Goal: Task Accomplishment & Management: Manage account settings

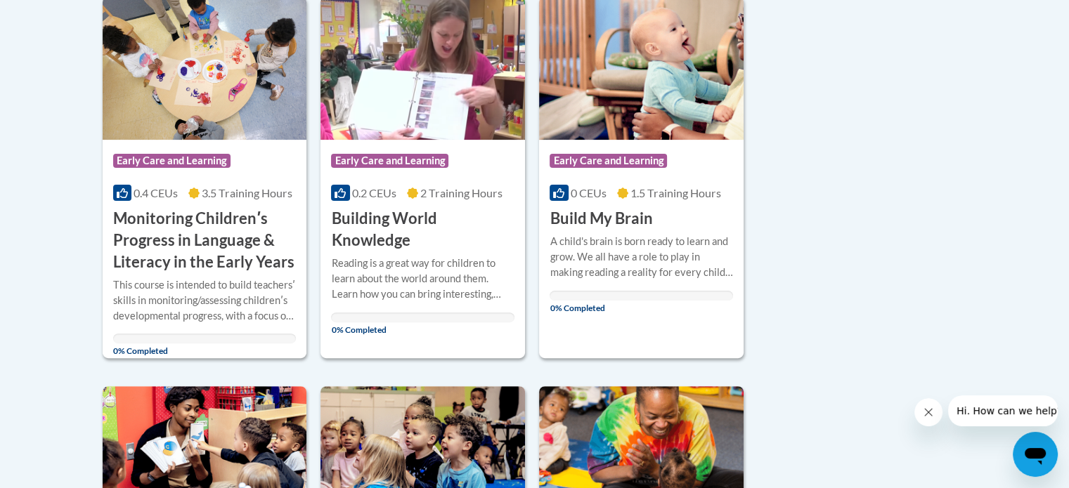
scroll to position [366, 0]
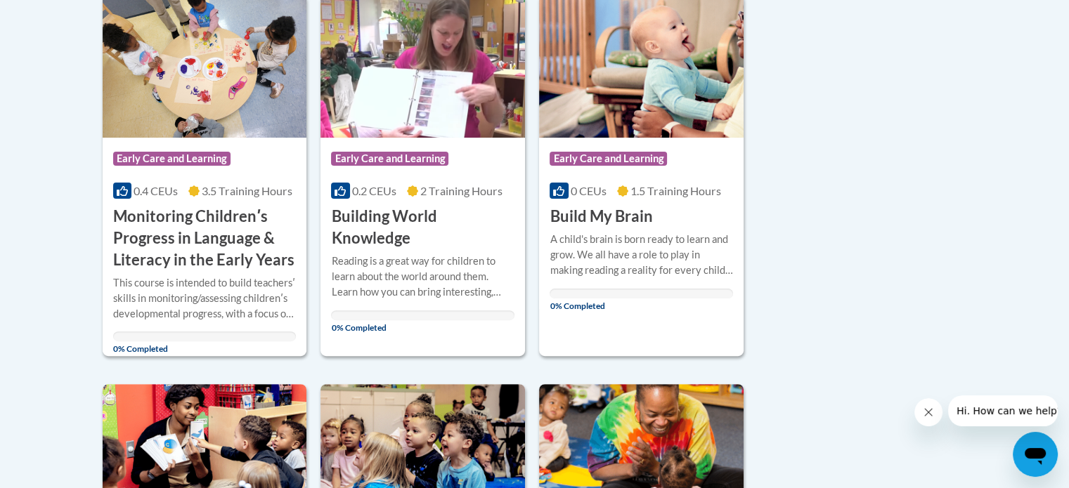
click at [232, 235] on h3 "Monitoring Childrenʹs Progress in Language & Literacy in the Early Years" at bounding box center [204, 238] width 183 height 65
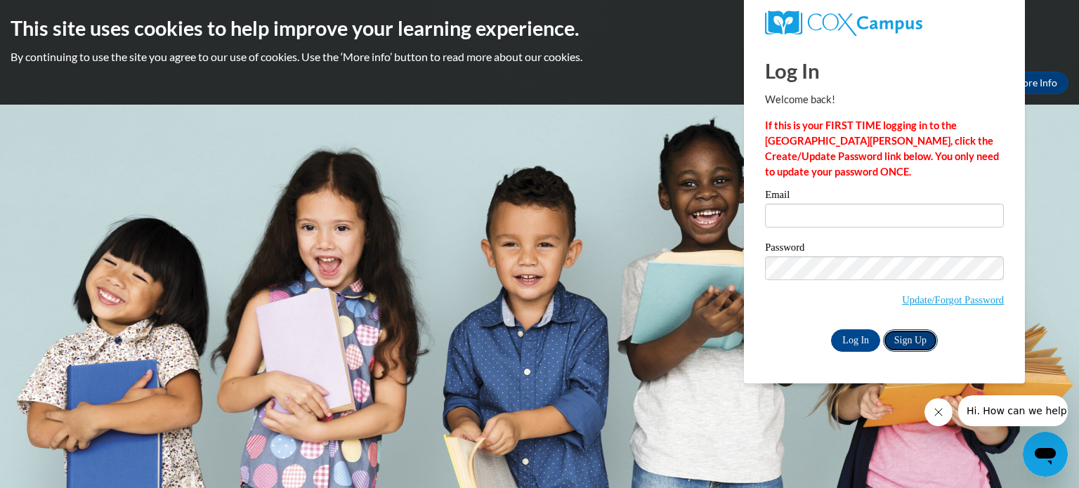
click at [905, 337] on link "Sign Up" at bounding box center [910, 341] width 55 height 22
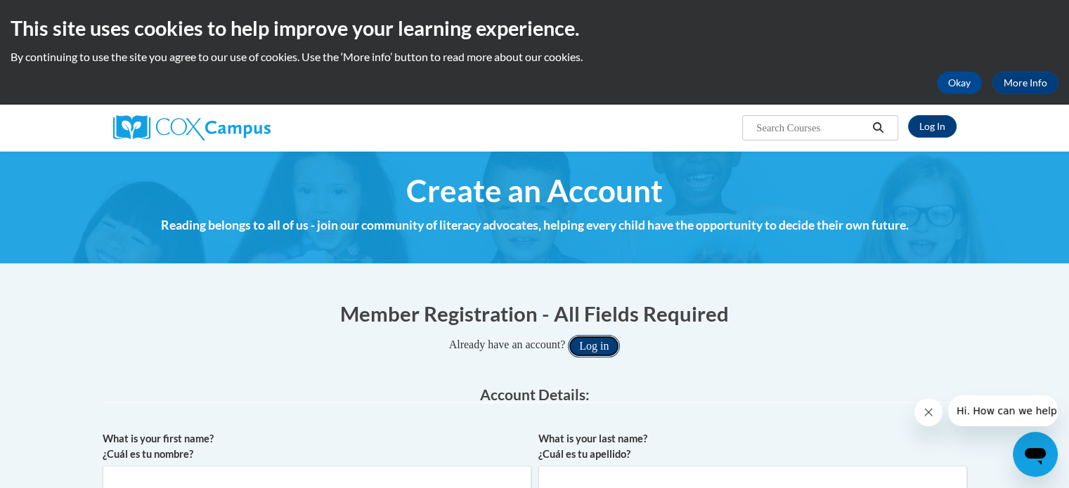
click at [599, 347] on button "Log in" at bounding box center [594, 346] width 52 height 22
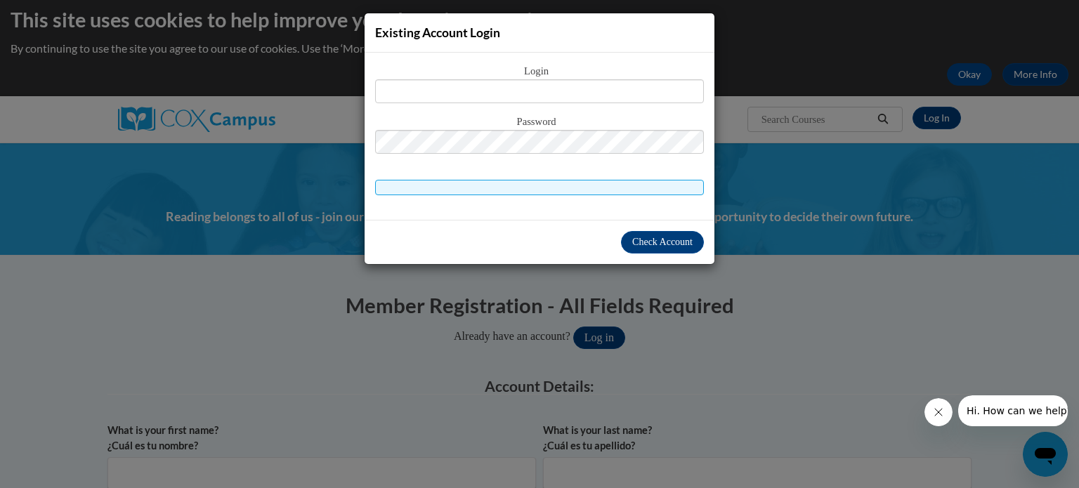
drag, startPoint x: 599, startPoint y: 347, endPoint x: 556, endPoint y: 92, distance: 258.5
click at [556, 92] on div "Existing Account Login Login Password" at bounding box center [539, 244] width 1079 height 488
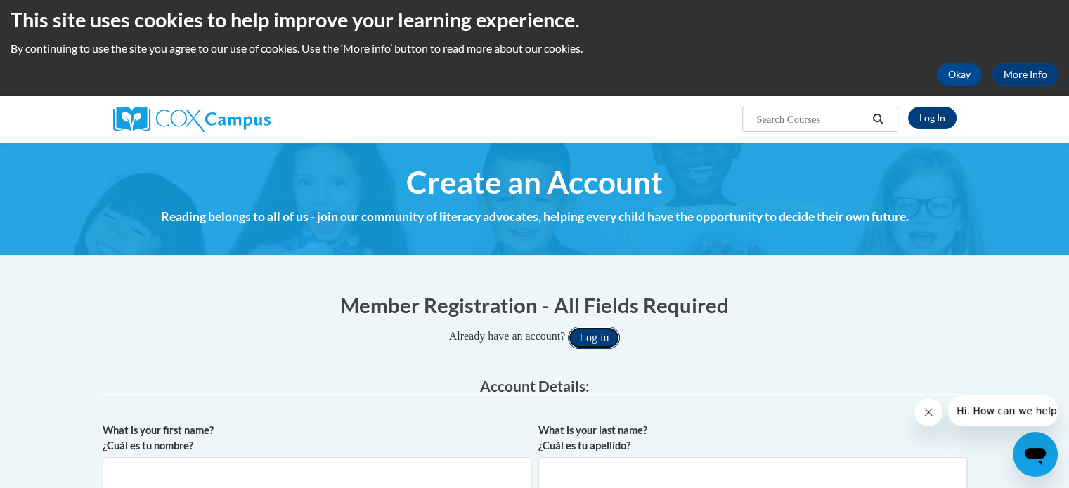
click at [599, 338] on button "Log in" at bounding box center [594, 338] width 52 height 22
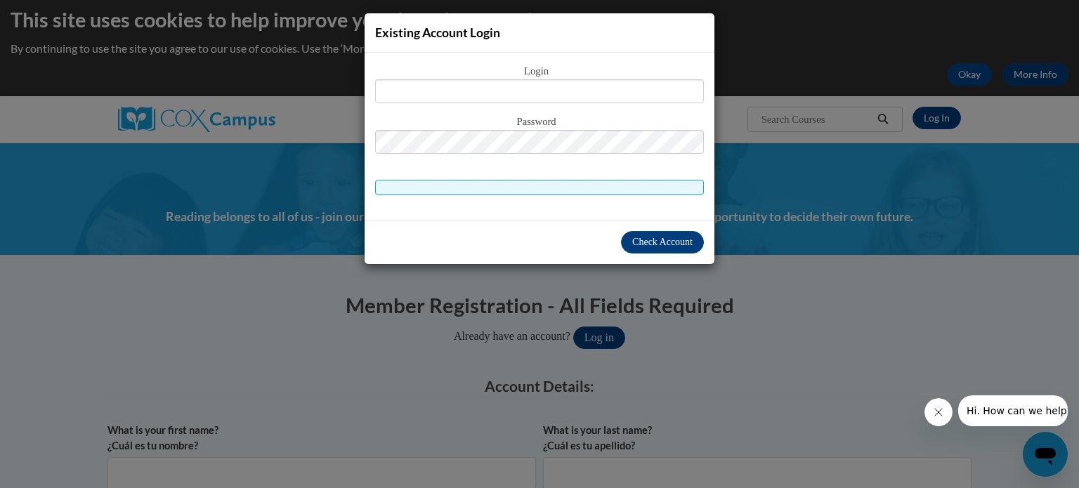
click at [787, 54] on div "Existing Account Login Login Password" at bounding box center [539, 244] width 1079 height 488
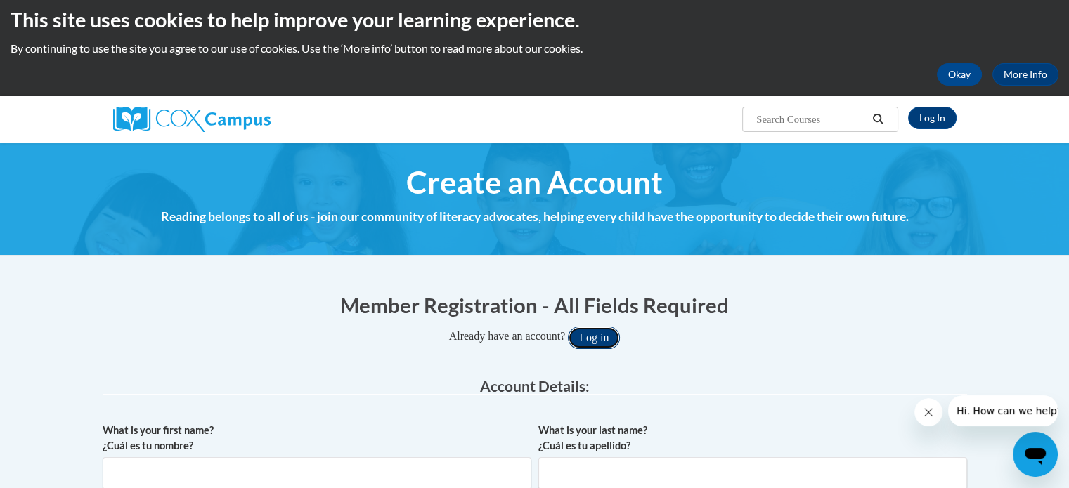
click at [598, 338] on button "Log in" at bounding box center [594, 338] width 52 height 22
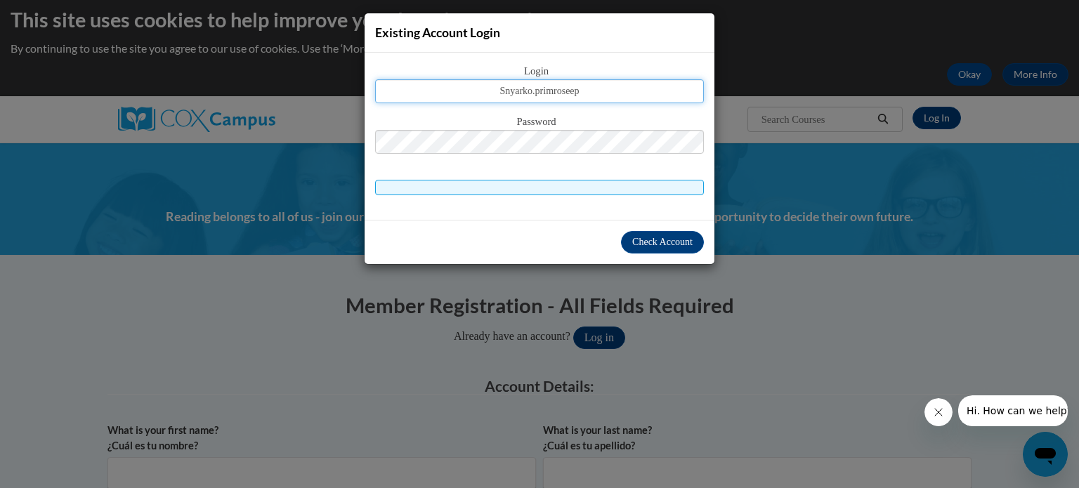
type input "Snyarko.primroseep"
click at [432, 221] on div "Check Account" at bounding box center [540, 242] width 350 height 44
drag, startPoint x: 432, startPoint y: 221, endPoint x: 464, endPoint y: 183, distance: 49.9
click at [464, 183] on div "Existing Account Login Login Snyarko.primroseep Password Check Account" at bounding box center [539, 139] width 351 height 252
click at [464, 183] on span at bounding box center [539, 187] width 329 height 15
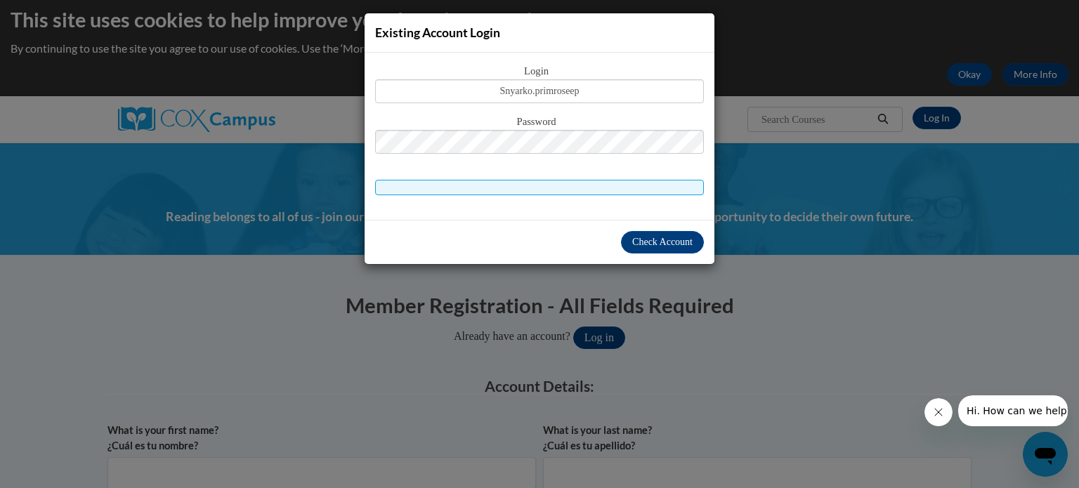
click at [825, 307] on div "Existing Account Login Login Snyarko.primroseep Password Check Account" at bounding box center [539, 244] width 1079 height 488
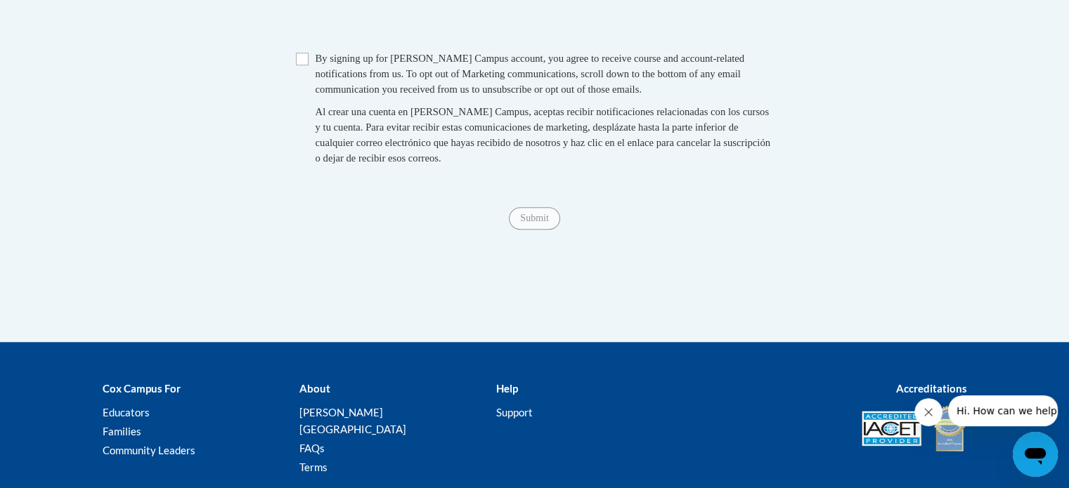
scroll to position [1127, 0]
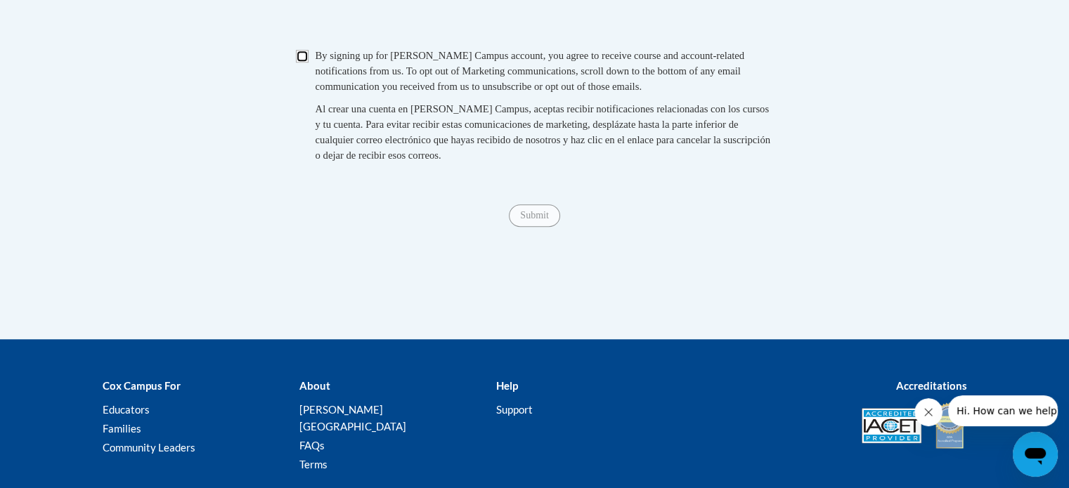
click at [296, 63] on input "Checkbox" at bounding box center [302, 56] width 13 height 13
checkbox input "true"
click at [534, 218] on div "Submit Submit" at bounding box center [535, 215] width 864 height 22
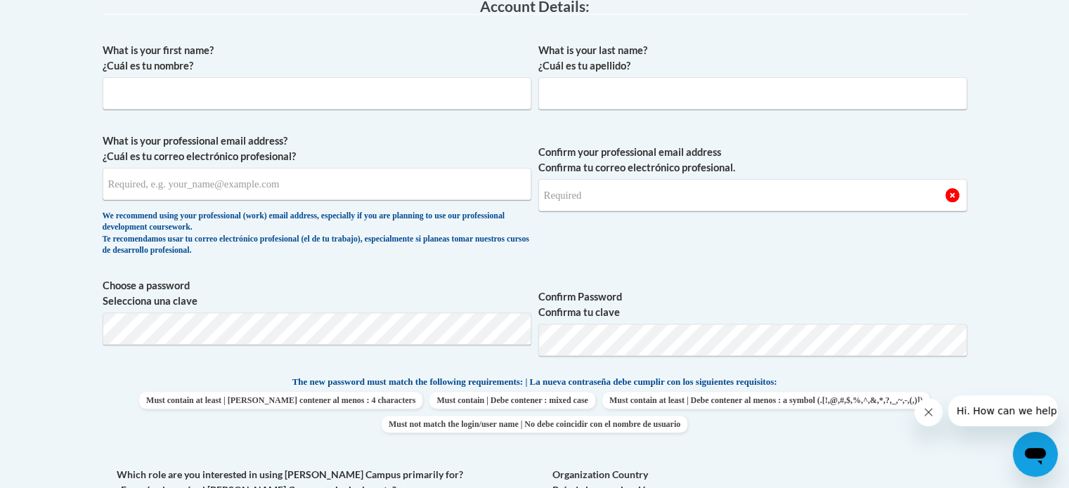
scroll to position [379, 0]
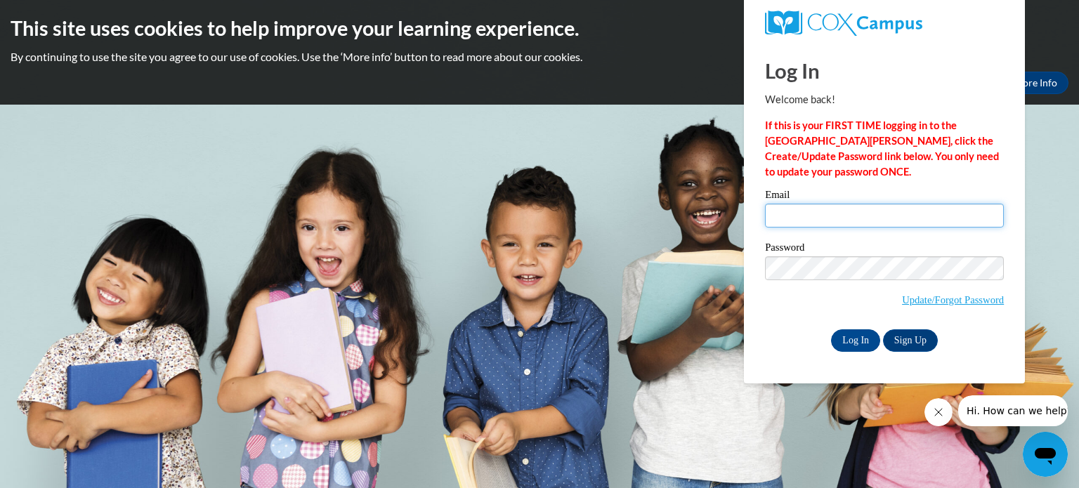
click at [934, 214] on input "Email" at bounding box center [884, 216] width 239 height 24
type input "[EMAIL_ADDRESS][DOMAIN_NAME]"
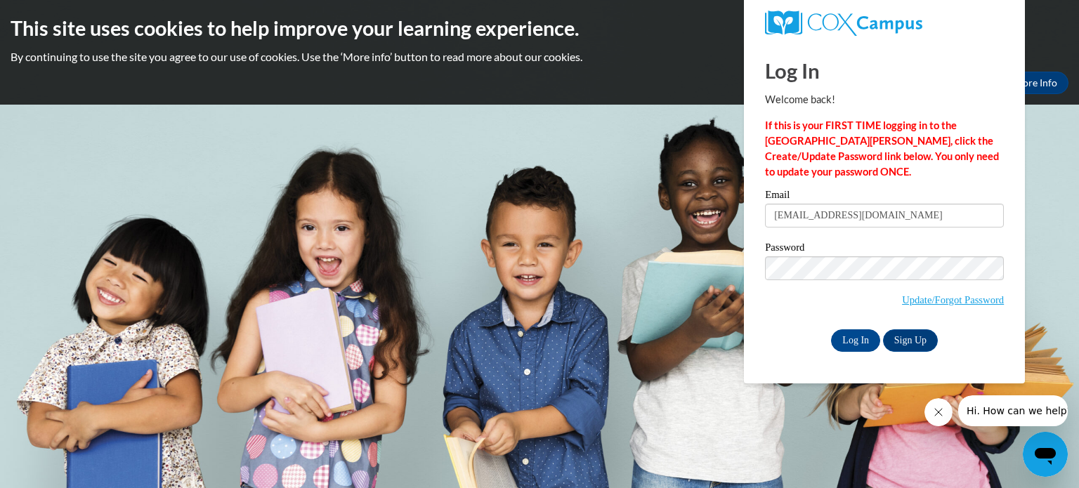
click at [632, 285] on body "This site uses cookies to help improve your learning experience. By continuing …" at bounding box center [539, 244] width 1079 height 488
click at [847, 345] on input "Log In" at bounding box center [855, 341] width 49 height 22
click at [677, 337] on body "This site uses cookies to help improve your learning experience. By continuing …" at bounding box center [539, 244] width 1079 height 488
click at [363, 238] on body "This site uses cookies to help improve your learning experience. By continuing …" at bounding box center [539, 244] width 1079 height 488
click at [905, 339] on link "Sign Up" at bounding box center [910, 341] width 55 height 22
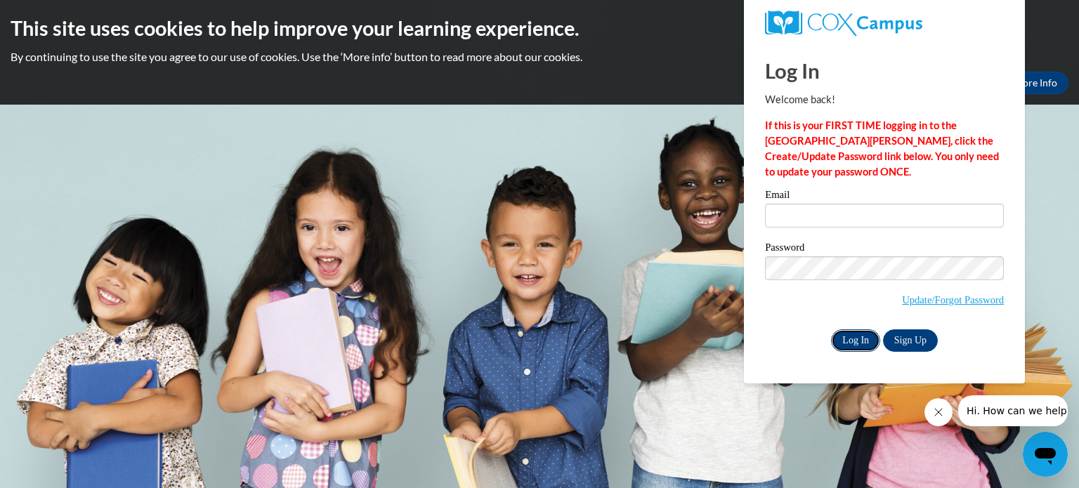
click at [849, 340] on input "Log In" at bounding box center [855, 341] width 49 height 22
click at [804, 213] on input "Email" at bounding box center [884, 216] width 239 height 24
click at [818, 211] on input "Email" at bounding box center [884, 216] width 239 height 24
type input "[EMAIL_ADDRESS][DOMAIN_NAME]"
click at [860, 339] on input "Log In" at bounding box center [855, 341] width 49 height 22
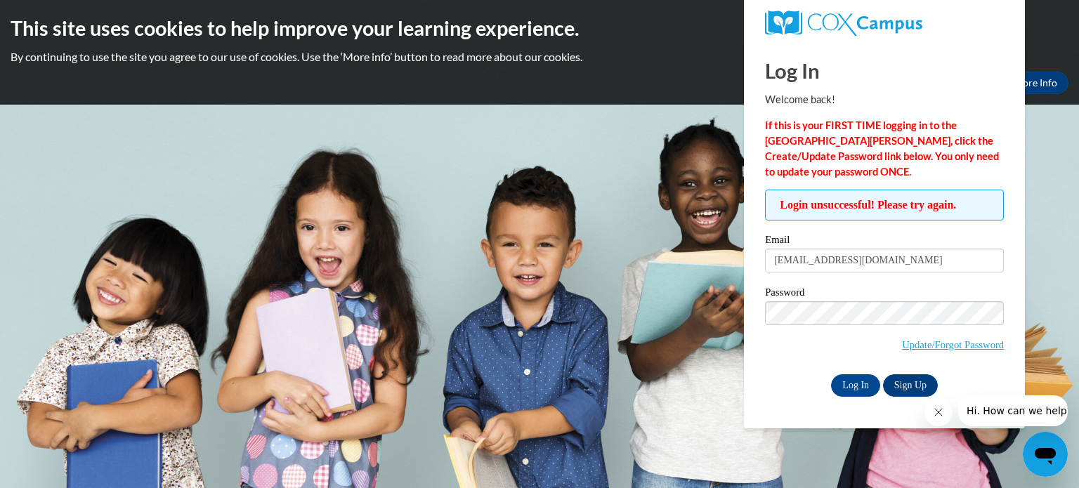
click at [558, 347] on body "This site uses cookies to help improve your learning experience. By continuing …" at bounding box center [539, 244] width 1079 height 488
click at [938, 415] on icon "Close message from company" at bounding box center [937, 412] width 11 height 11
click at [677, 318] on body "This site uses cookies to help improve your learning experience. By continuing …" at bounding box center [539, 244] width 1079 height 488
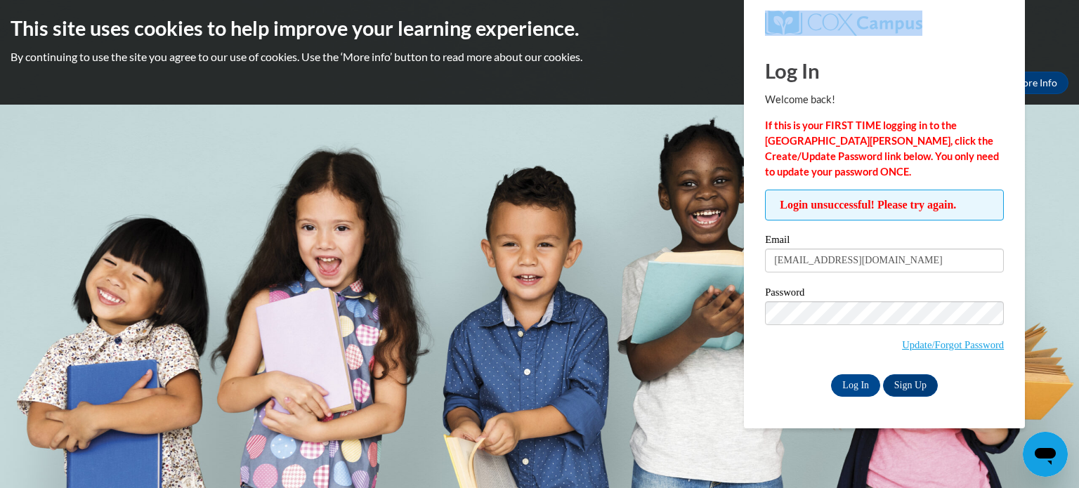
click at [677, 318] on body "This site uses cookies to help improve your learning experience. By continuing …" at bounding box center [539, 244] width 1079 height 488
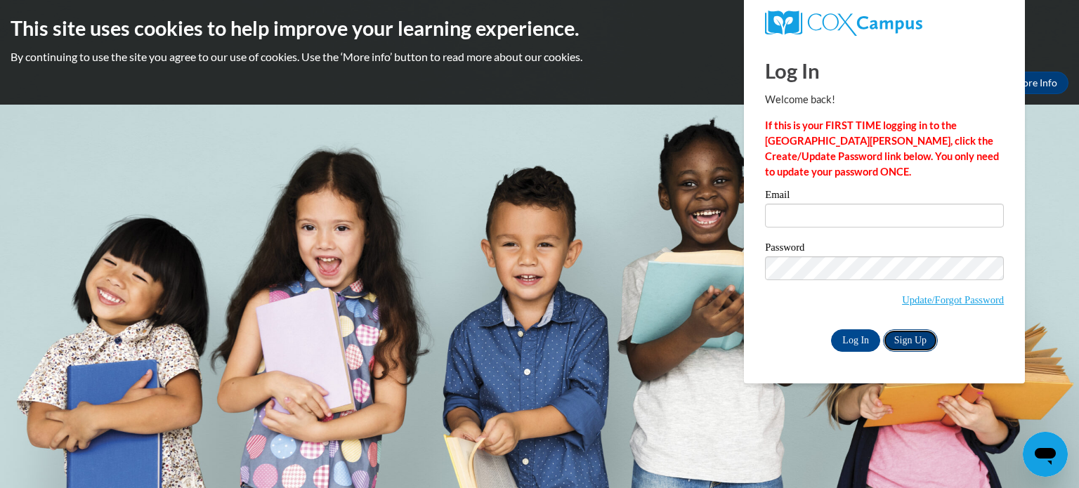
click at [916, 335] on link "Sign Up" at bounding box center [910, 341] width 55 height 22
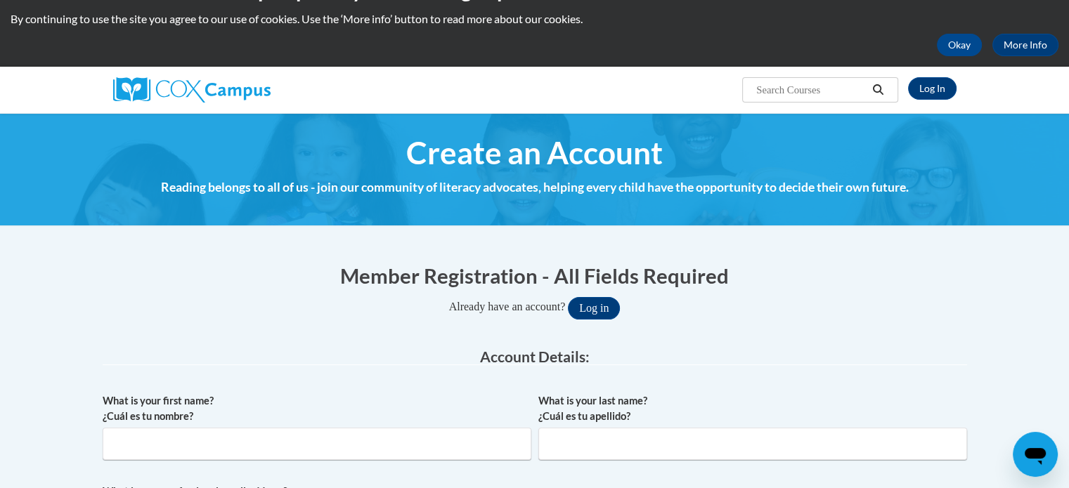
scroll to position [33, 0]
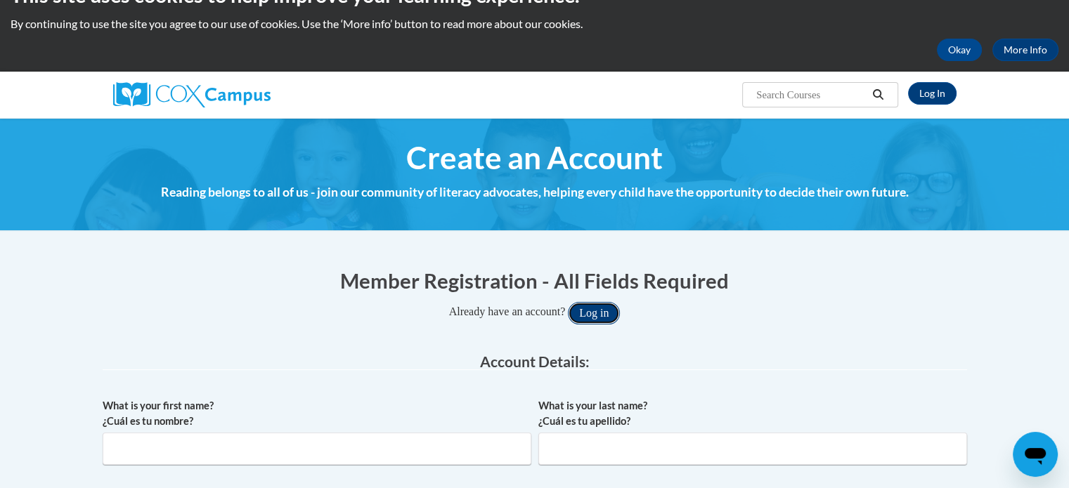
click at [607, 316] on button "Log in" at bounding box center [594, 313] width 52 height 22
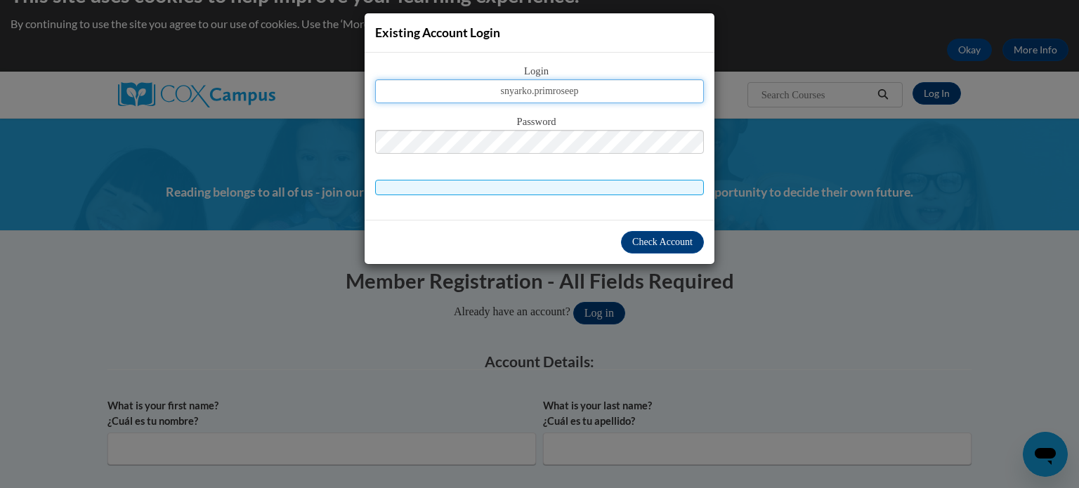
type input "snyarko.primroseep"
click at [411, 184] on span at bounding box center [539, 187] width 329 height 15
click at [410, 191] on span at bounding box center [539, 187] width 329 height 15
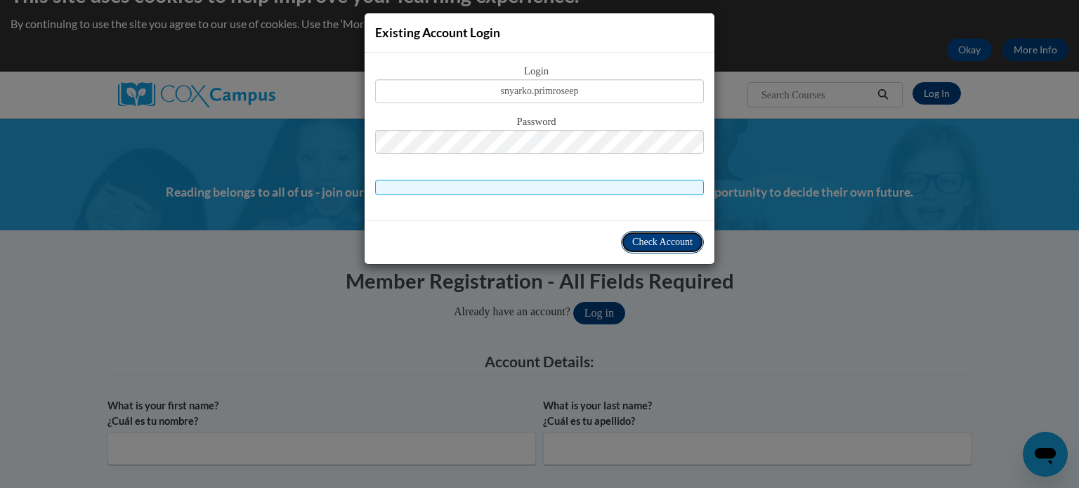
click at [668, 241] on span "Check Account" at bounding box center [662, 242] width 60 height 11
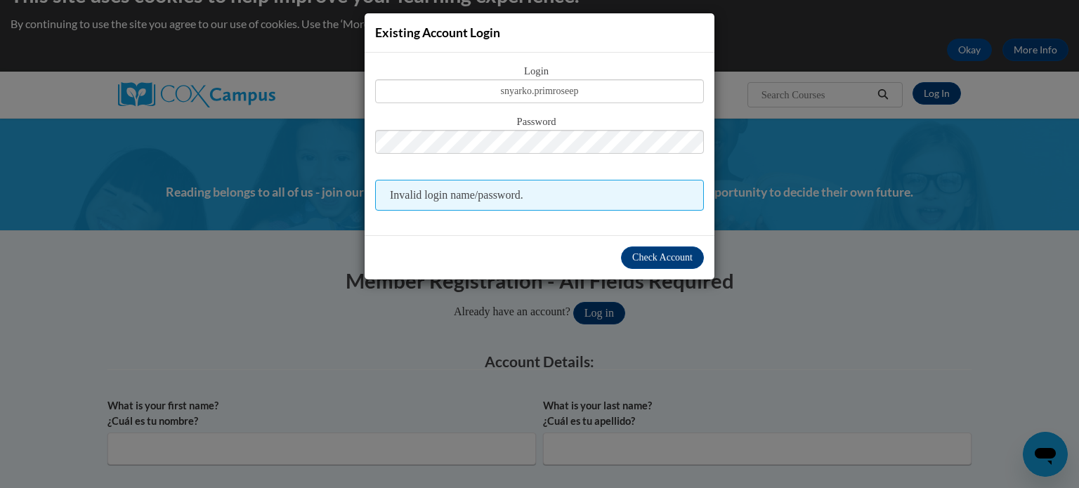
click at [575, 206] on span "Invalid login name/password." at bounding box center [539, 195] width 329 height 31
click at [674, 252] on span "Check Account" at bounding box center [662, 257] width 60 height 11
click at [603, 195] on span "Invalid login name/password." at bounding box center [539, 195] width 329 height 31
click at [611, 91] on input "snyarko.primroseep" at bounding box center [539, 91] width 329 height 24
click at [826, 295] on div "Existing Account Login Login snyarko.primroseep Password Invalid login name/pas…" at bounding box center [539, 244] width 1079 height 488
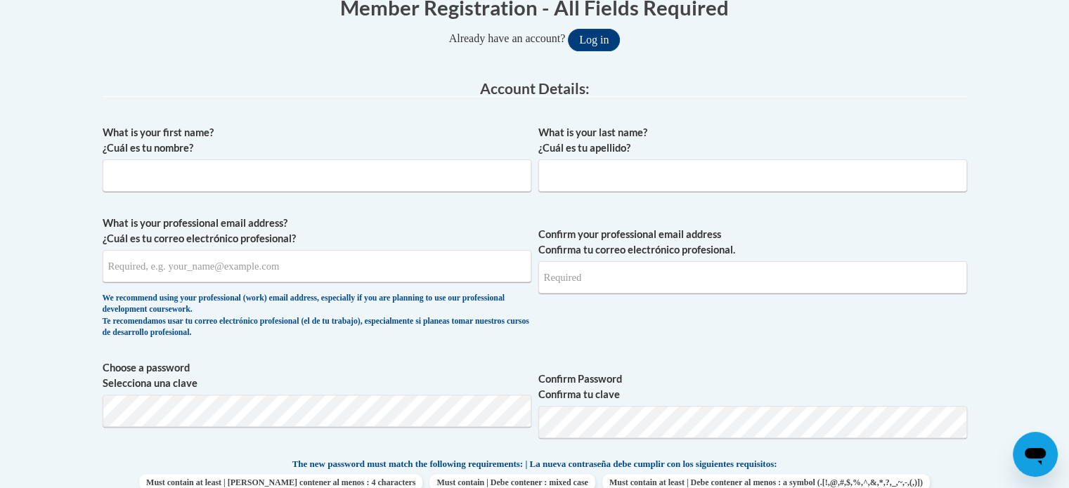
scroll to position [315, 0]
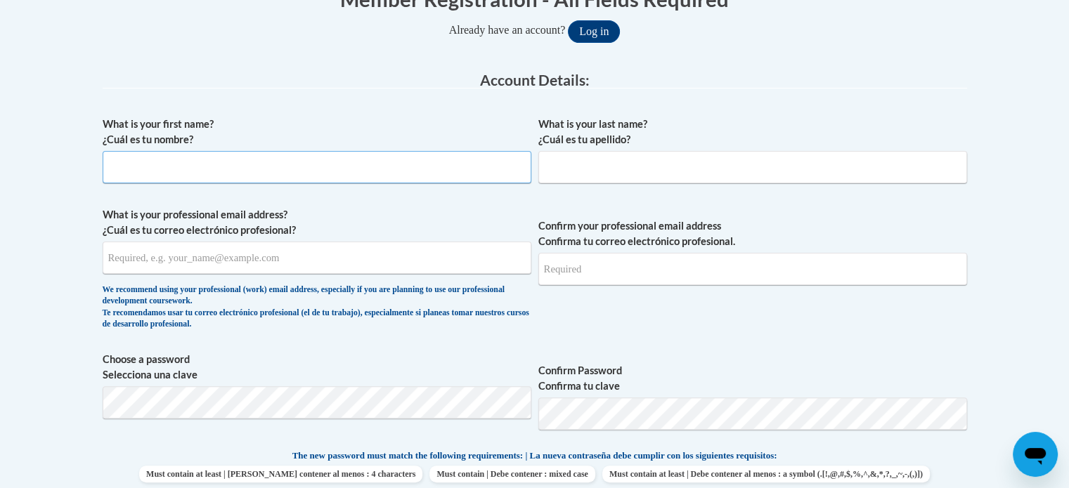
click at [479, 164] on input "What is your first name? ¿Cuál es tu nombre?" at bounding box center [317, 167] width 429 height 32
type input "Sandra"
type input "Nyarko"
type input "nyarkosandra032@gmail.com"
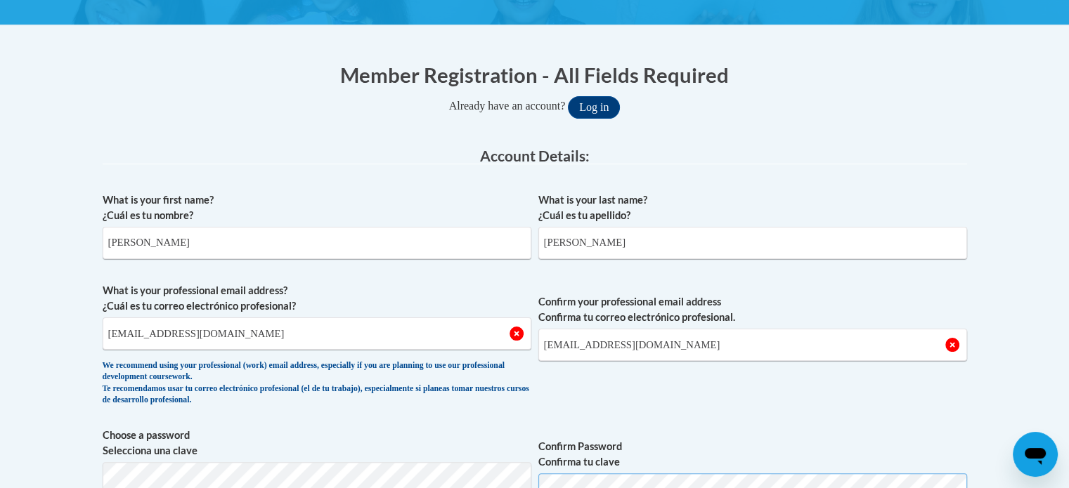
scroll to position [238, 0]
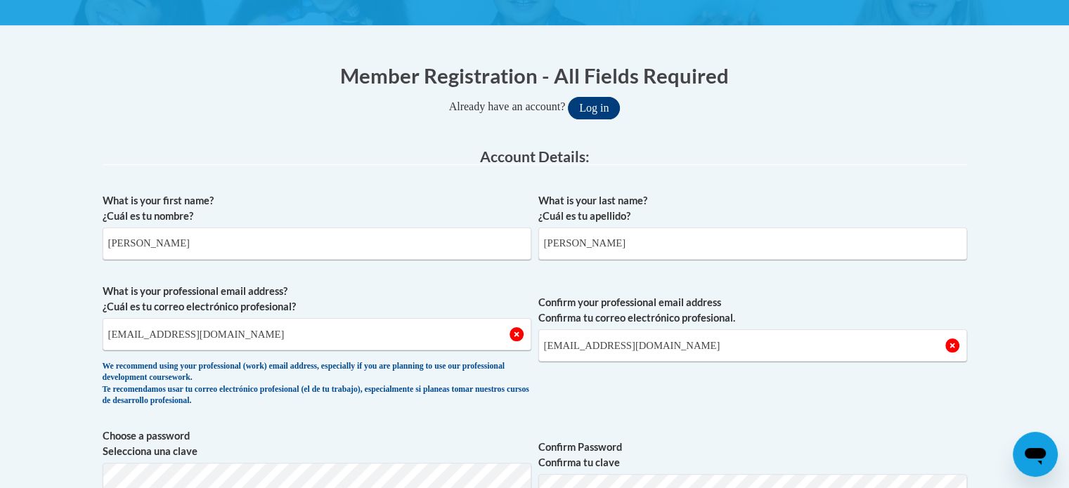
click at [604, 102] on button "Log in" at bounding box center [594, 108] width 52 height 22
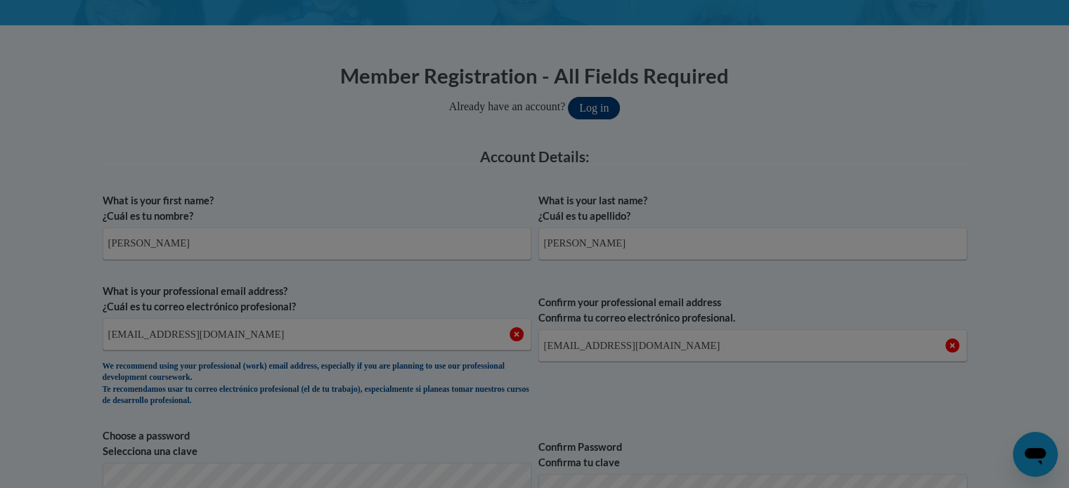
scroll to position [436, 0]
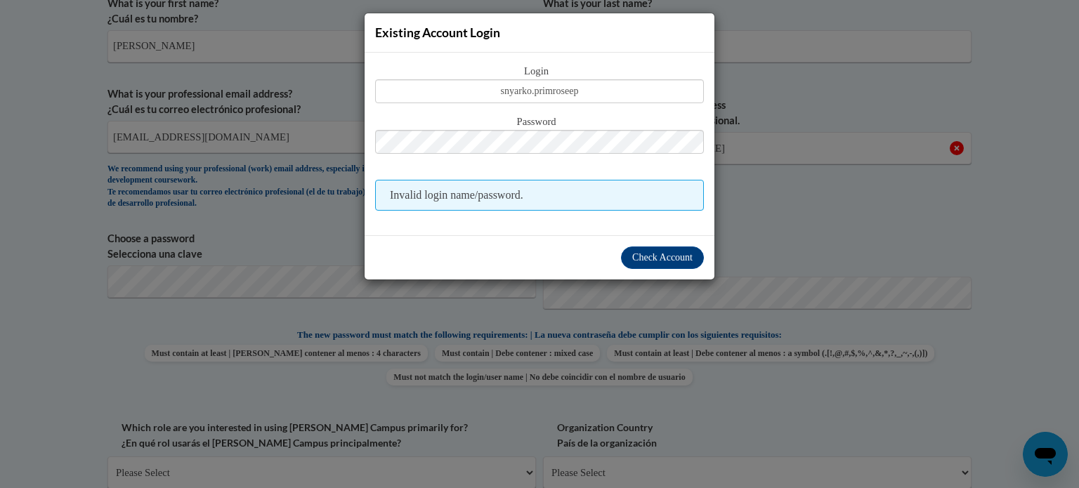
click at [763, 201] on div "Existing Account Login Login snyarko.primroseep Password Invalid login name/pas…" at bounding box center [539, 244] width 1079 height 488
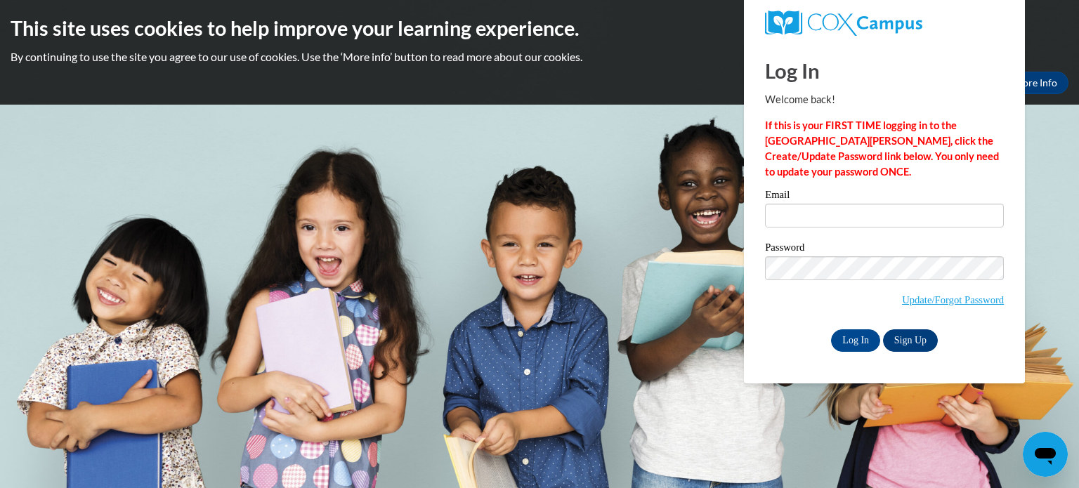
click at [918, 339] on link "Sign Up" at bounding box center [910, 341] width 55 height 22
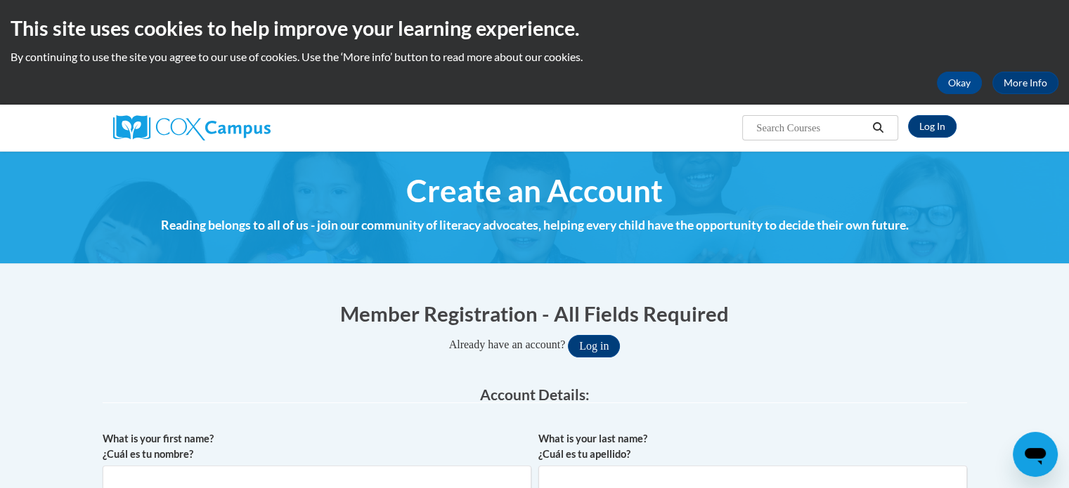
click at [963, 87] on button "Okay" at bounding box center [959, 83] width 45 height 22
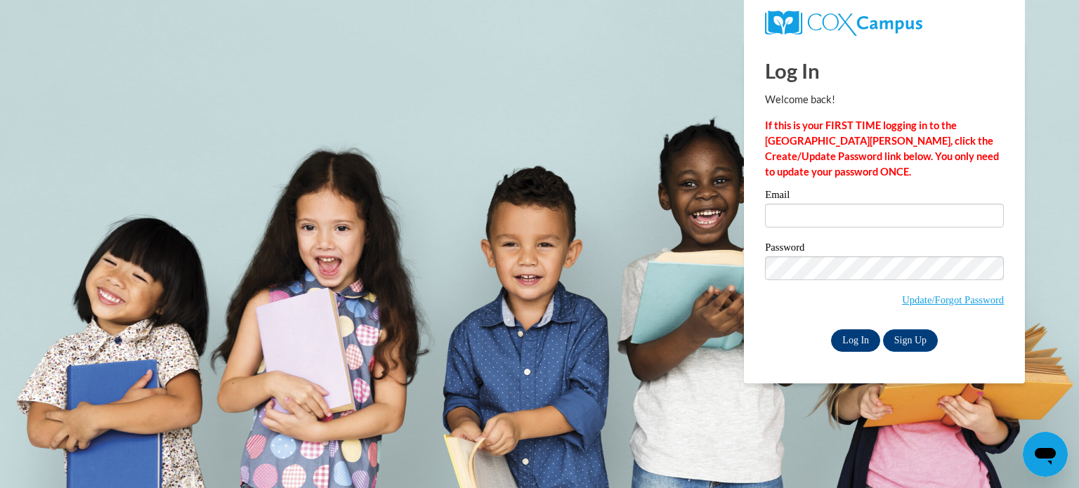
click at [849, 345] on input "Log In" at bounding box center [855, 341] width 49 height 22
click at [951, 346] on div "Log In Sign Up" at bounding box center [884, 341] width 239 height 22
click at [809, 226] on input "Email" at bounding box center [884, 216] width 239 height 24
type input "[EMAIL_ADDRESS][DOMAIN_NAME]"
click at [861, 345] on input "Log In" at bounding box center [855, 341] width 49 height 22
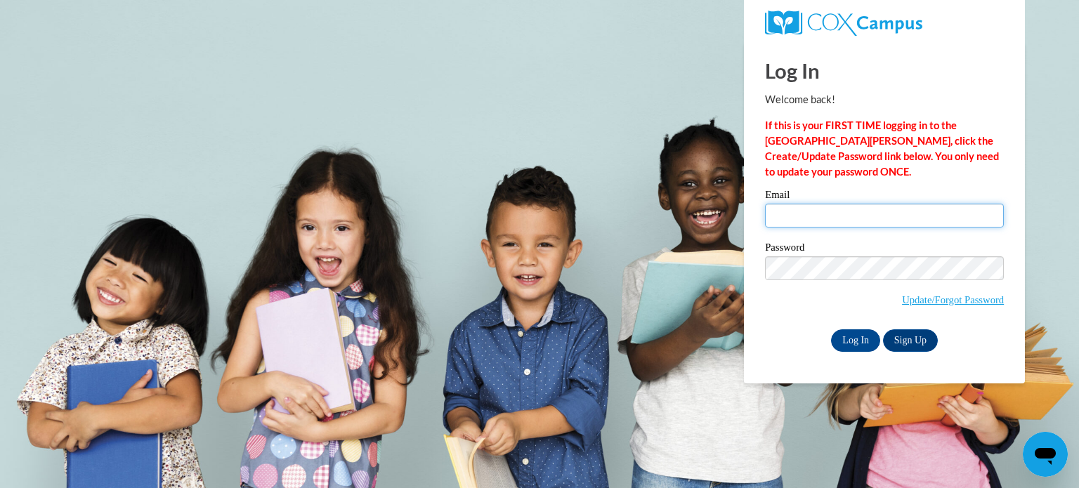
click at [781, 213] on input "Email" at bounding box center [884, 216] width 239 height 24
type input "nyarkosandra032@gmail.com"
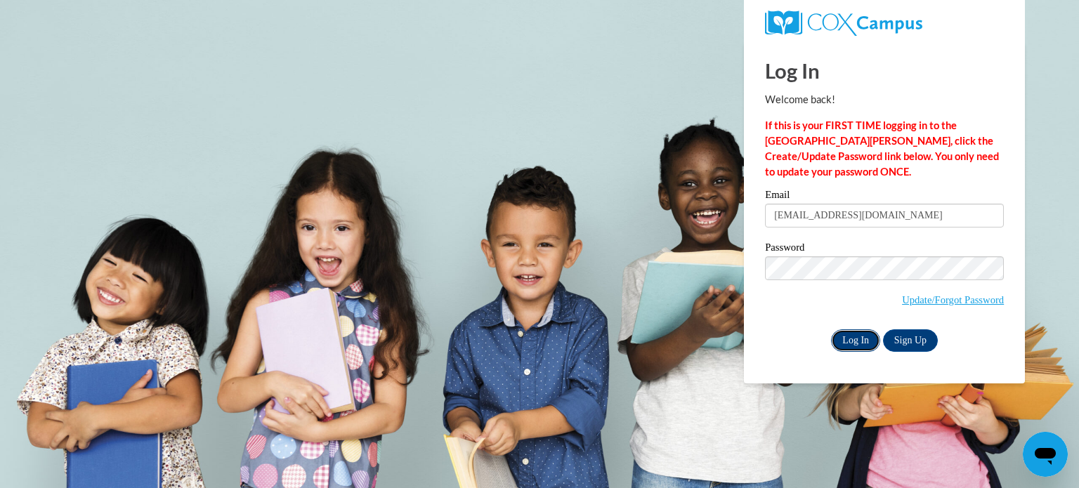
click at [854, 337] on input "Log In" at bounding box center [855, 341] width 49 height 22
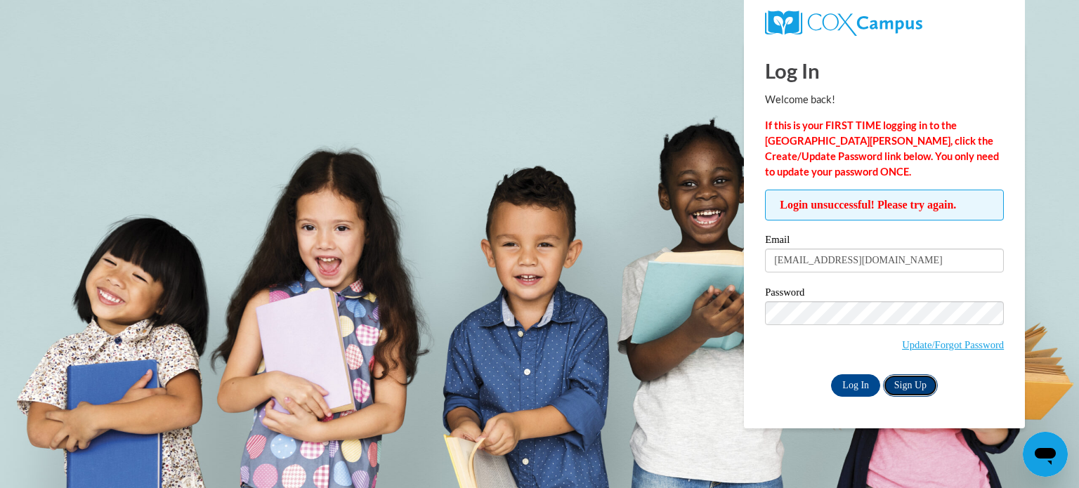
click at [906, 383] on link "Sign Up" at bounding box center [910, 385] width 55 height 22
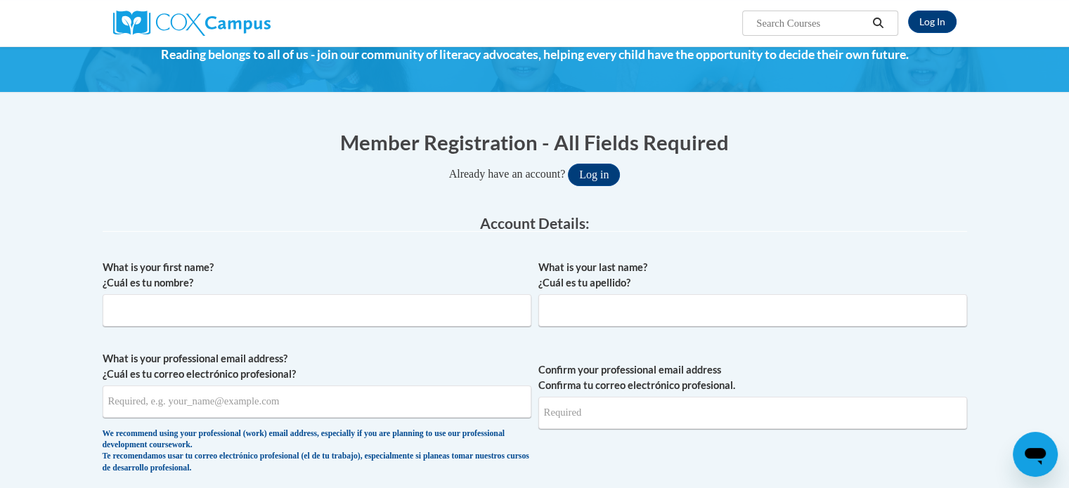
scroll to position [183, 0]
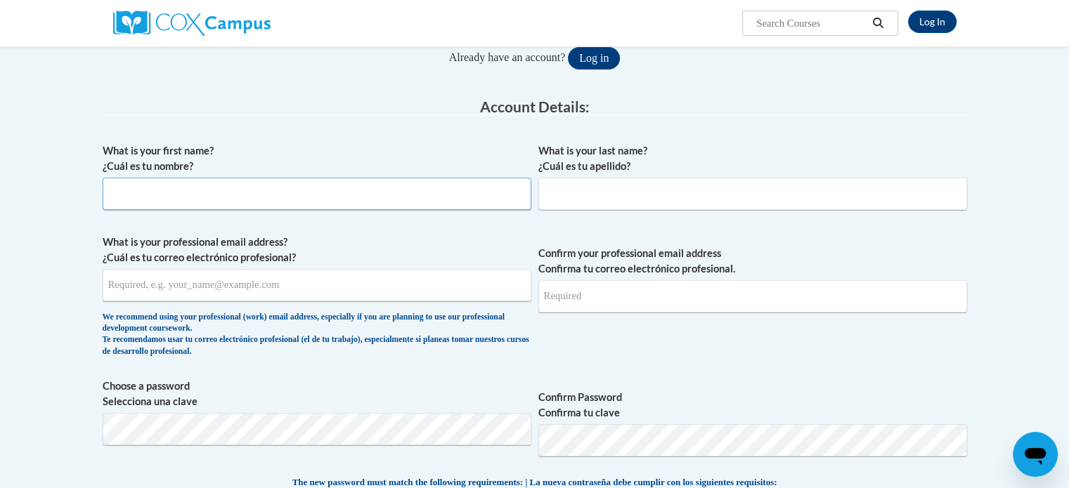
click at [284, 199] on input "What is your first name? ¿Cuál es tu nombre?" at bounding box center [317, 194] width 429 height 32
type input "[PERSON_NAME]"
type input "[EMAIL_ADDRESS][DOMAIN_NAME]"
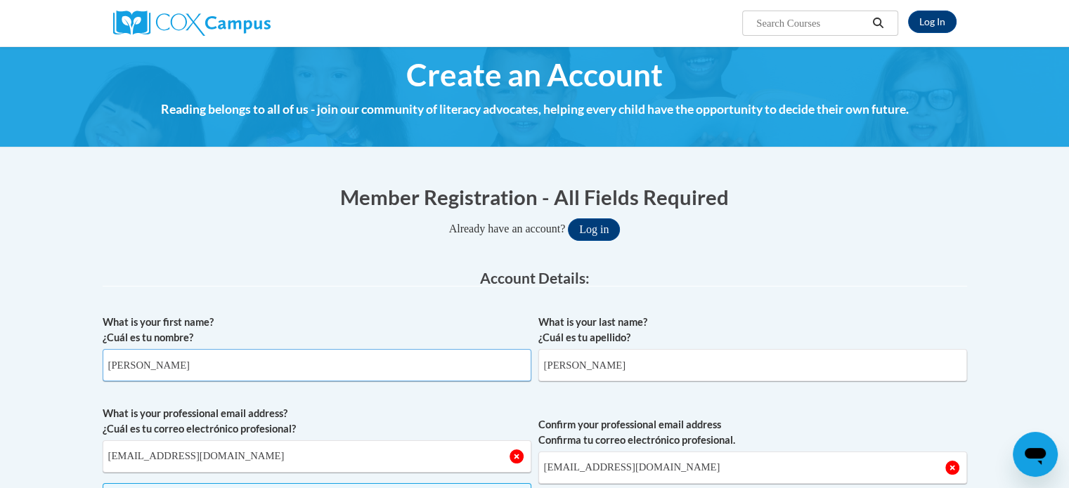
scroll to position [0, 0]
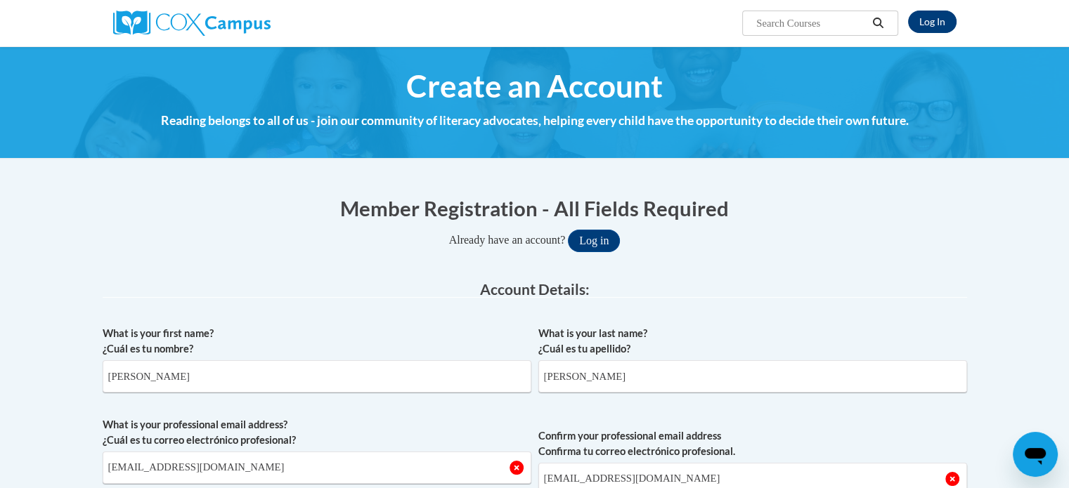
click at [941, 23] on link "Log In" at bounding box center [932, 22] width 48 height 22
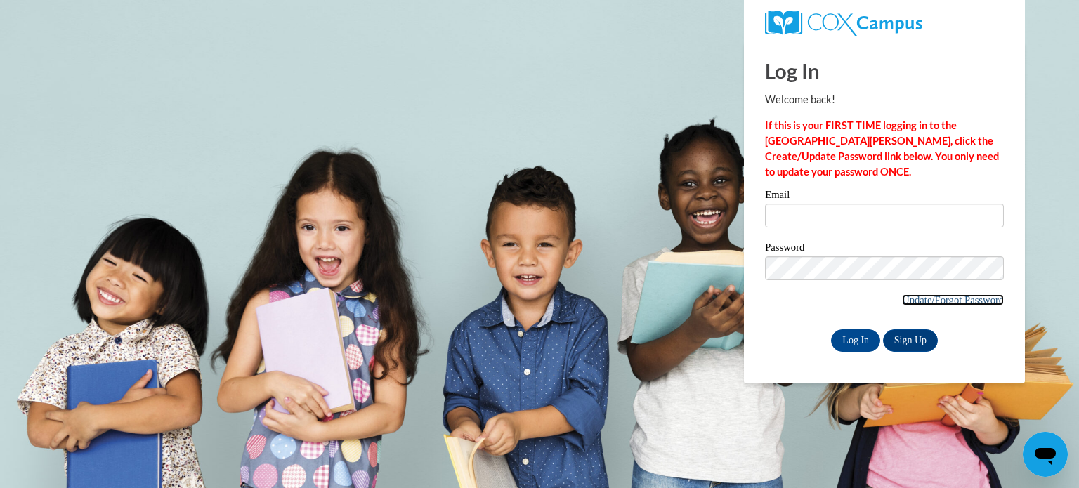
click at [916, 303] on link "Update/Forgot Password" at bounding box center [953, 299] width 102 height 11
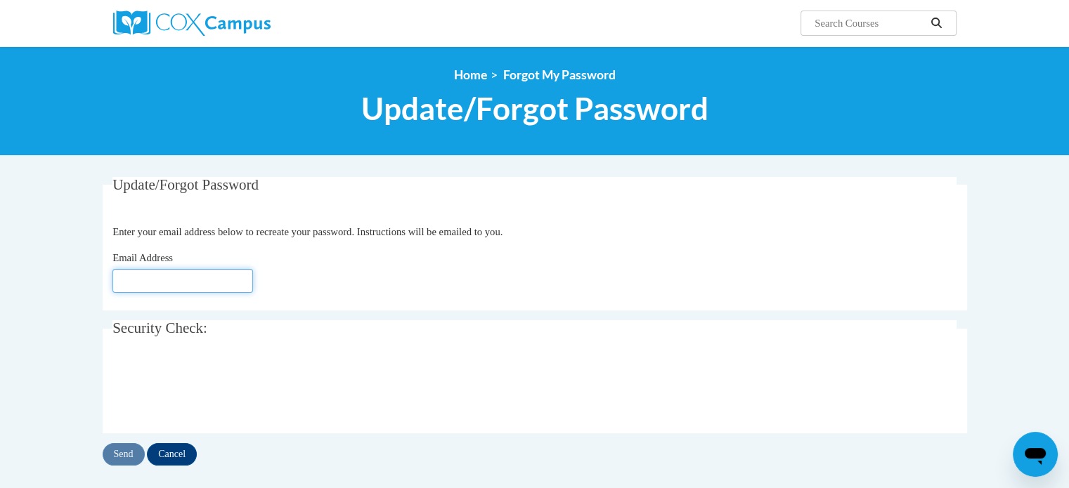
click at [138, 280] on input "Email Address" at bounding box center [182, 281] width 141 height 24
type input "[EMAIL_ADDRESS][DOMAIN_NAME]"
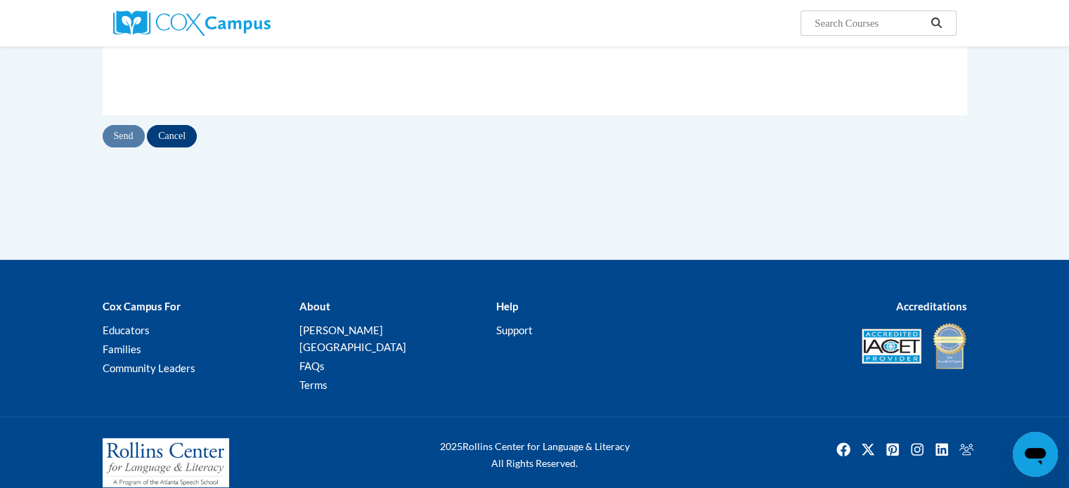
scroll to position [319, 0]
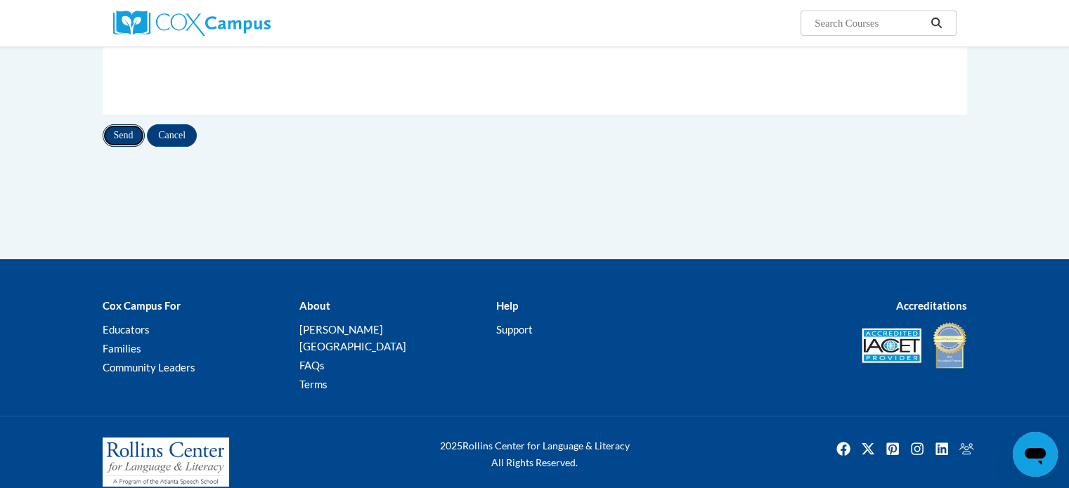
click at [112, 129] on input "Send" at bounding box center [124, 135] width 42 height 22
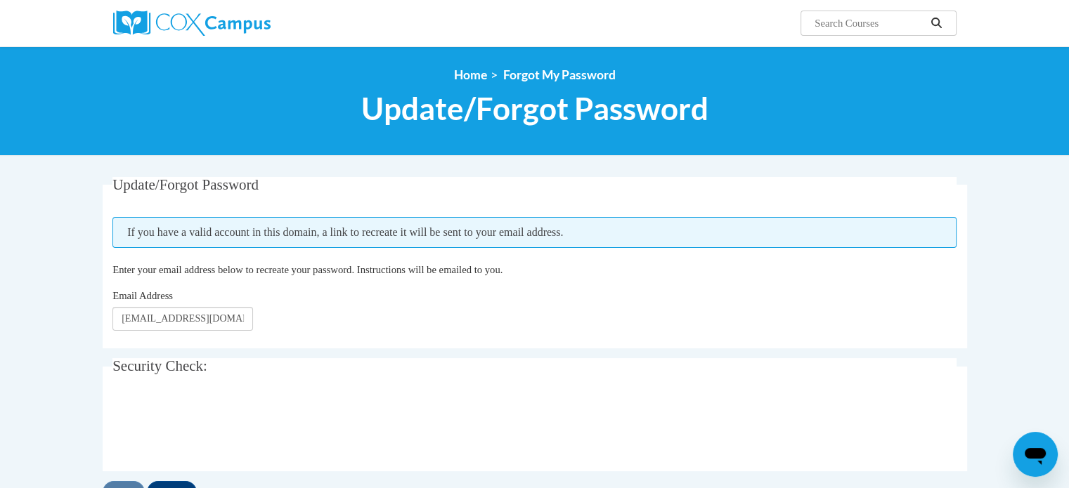
click at [112, 129] on div "<en>Home</en><fr>Accueil</fr><de>Zuhause</de><it>Casa</it><es>Casa</es><pt>Casa…" at bounding box center [534, 100] width 885 height 67
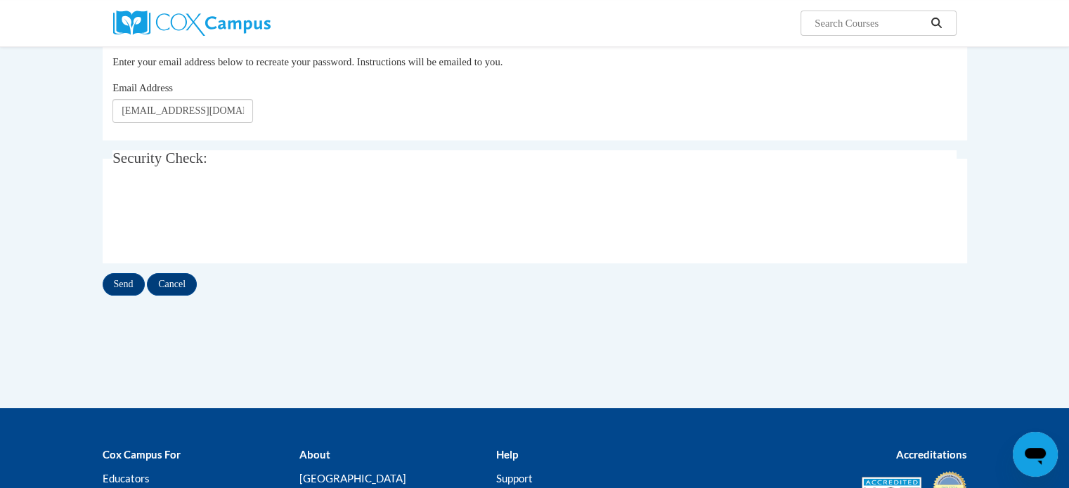
scroll to position [216, 0]
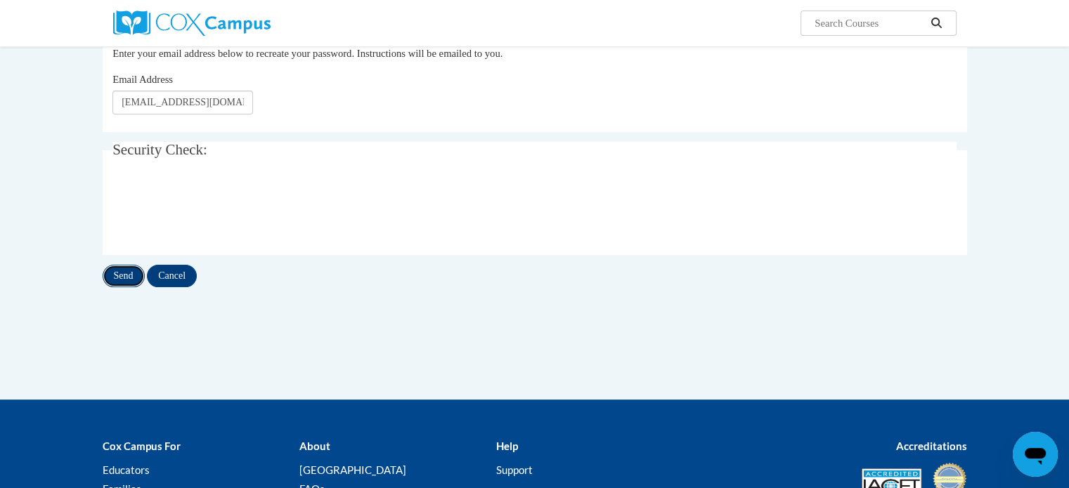
click at [121, 274] on input "Send" at bounding box center [124, 276] width 42 height 22
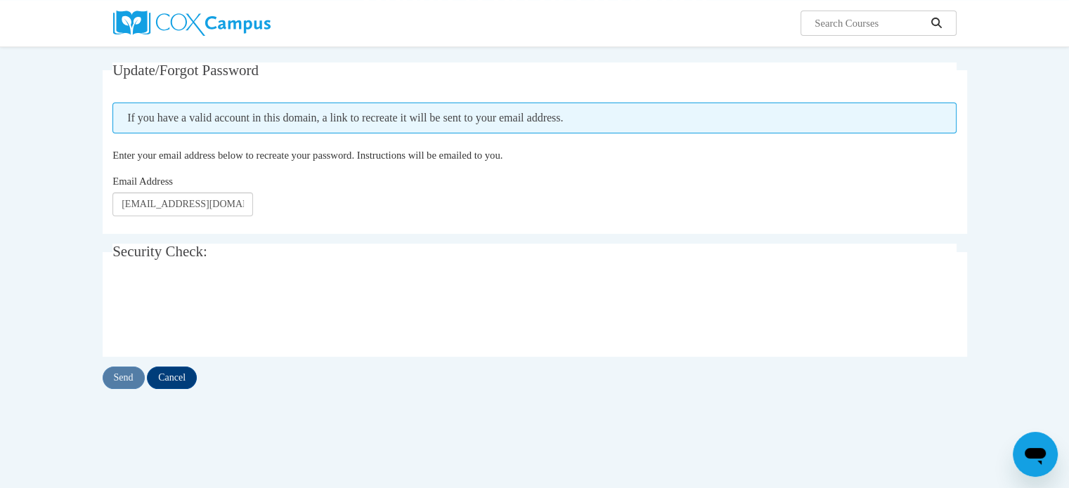
scroll to position [115, 0]
click at [116, 375] on input "Send" at bounding box center [124, 377] width 42 height 22
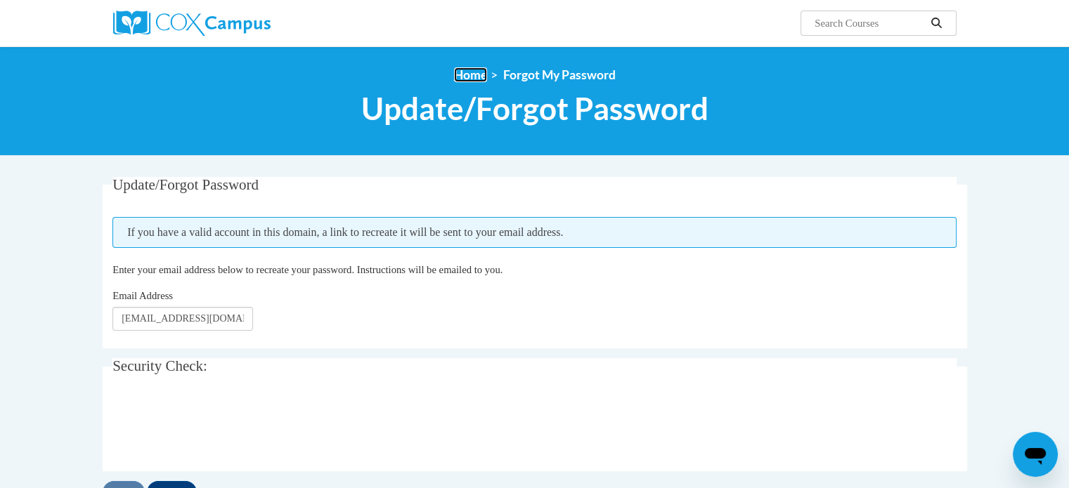
click at [467, 77] on link "Home" at bounding box center [470, 74] width 33 height 15
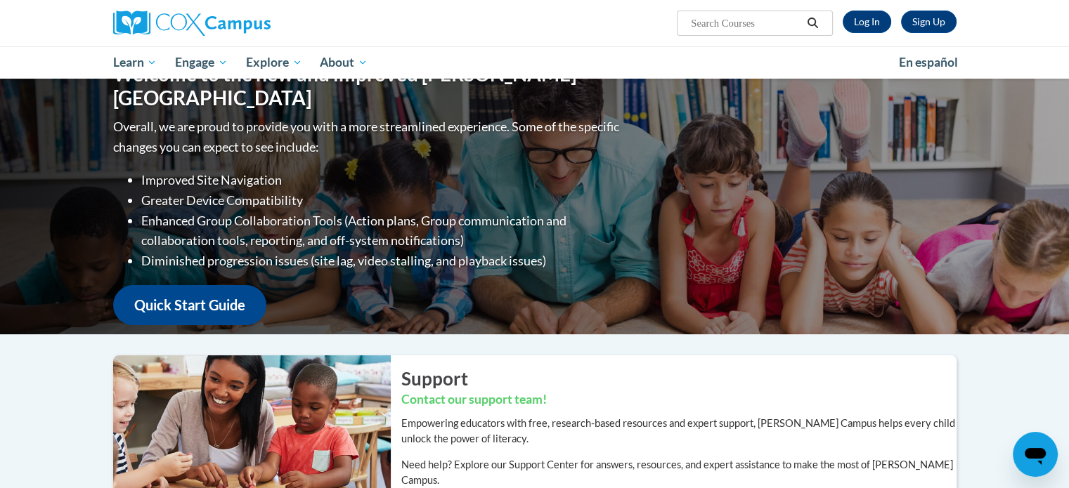
scroll to position [17, 0]
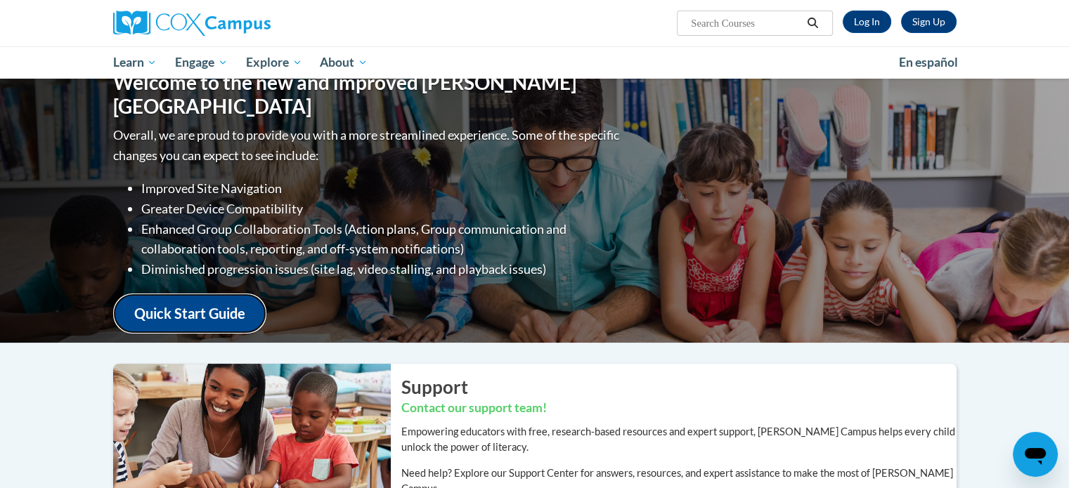
click at [211, 299] on link "Quick Start Guide" at bounding box center [189, 314] width 153 height 40
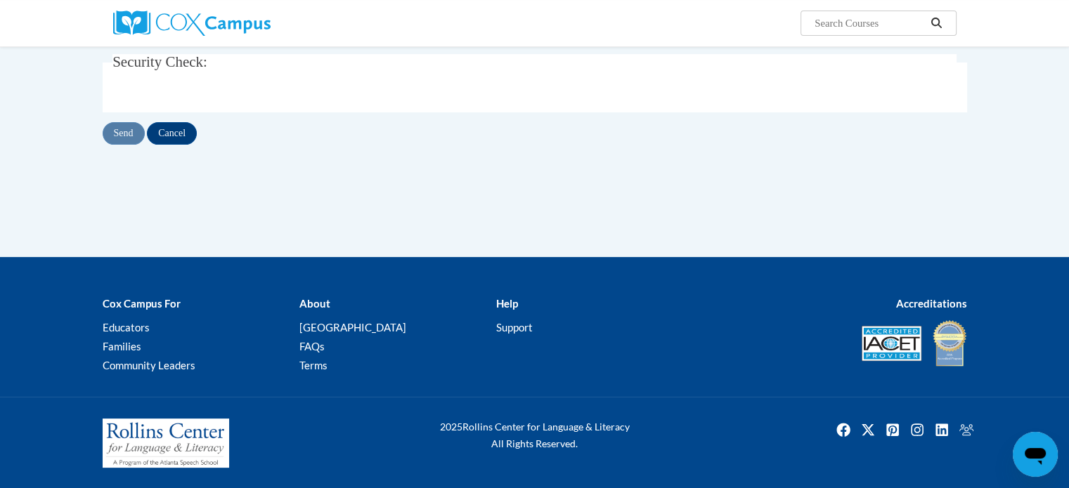
scroll to position [319, 0]
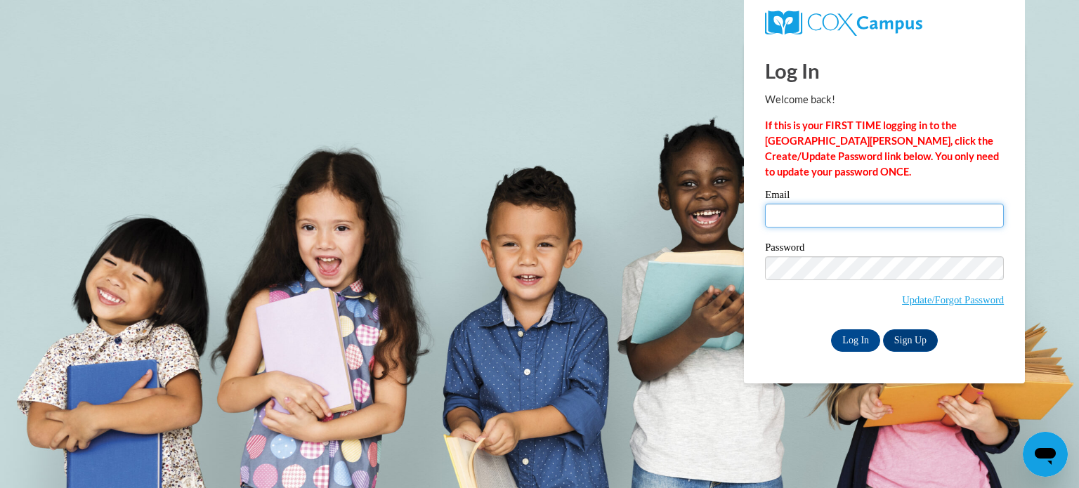
click at [824, 212] on input "Email" at bounding box center [884, 216] width 239 height 24
click at [835, 216] on input "Email" at bounding box center [884, 216] width 239 height 24
click at [1053, 253] on body "Log In Welcome back! If this is your FIRST TIME logging in to the [GEOGRAPHIC_D…" at bounding box center [539, 244] width 1079 height 488
